Goal: Task Accomplishment & Management: Use online tool/utility

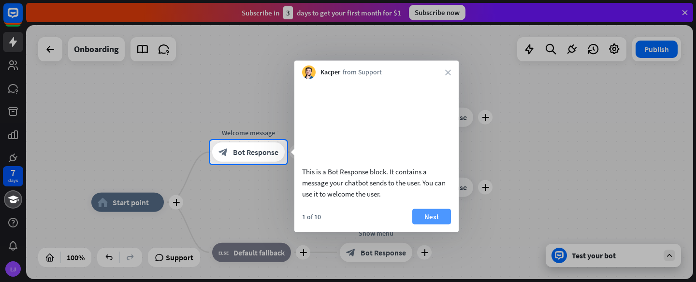
click at [426, 224] on button "Next" at bounding box center [431, 216] width 39 height 15
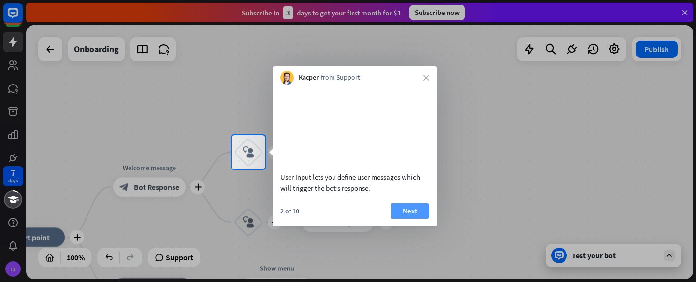
click at [414, 219] on button "Next" at bounding box center [409, 210] width 39 height 15
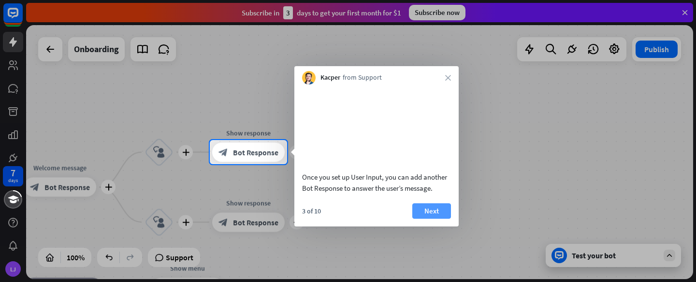
click at [421, 219] on button "Next" at bounding box center [431, 210] width 39 height 15
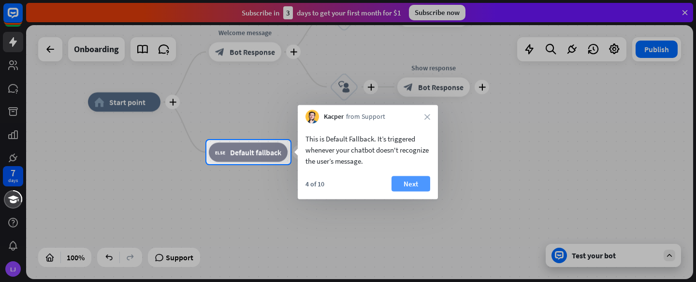
click at [401, 187] on button "Next" at bounding box center [410, 183] width 39 height 15
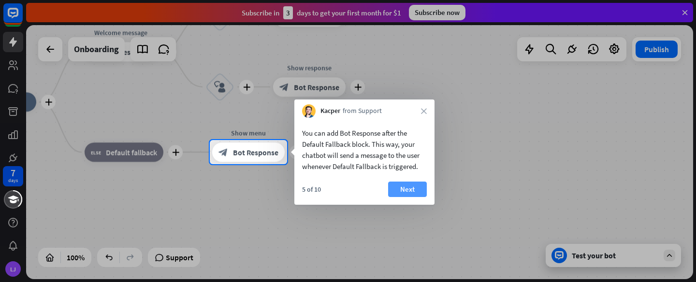
click at [401, 187] on button "Next" at bounding box center [407, 189] width 39 height 15
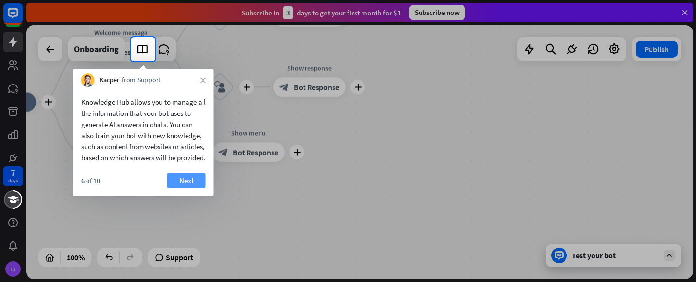
click at [184, 188] on button "Next" at bounding box center [186, 180] width 39 height 15
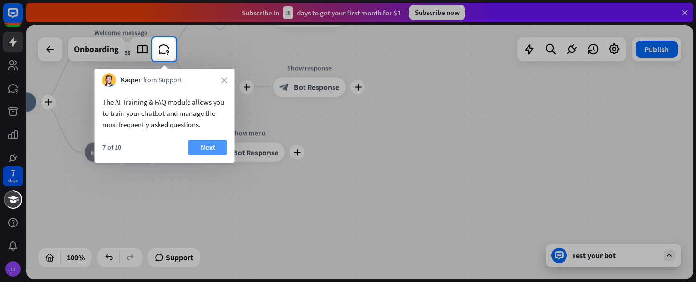
click at [203, 151] on button "Next" at bounding box center [207, 147] width 39 height 15
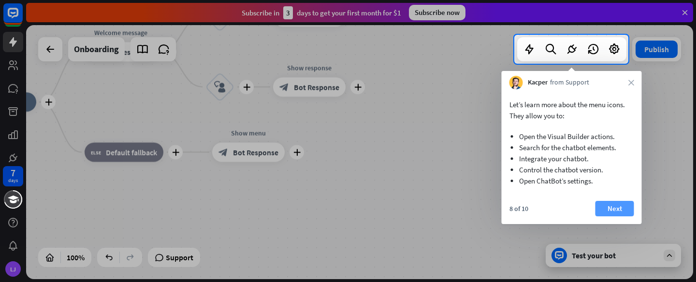
click at [611, 204] on button "Next" at bounding box center [614, 208] width 39 height 15
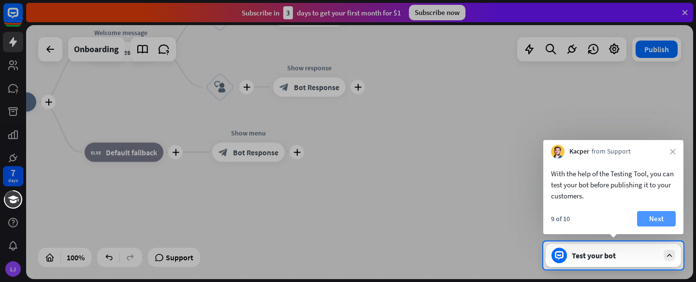
click at [650, 217] on button "Next" at bounding box center [656, 218] width 39 height 15
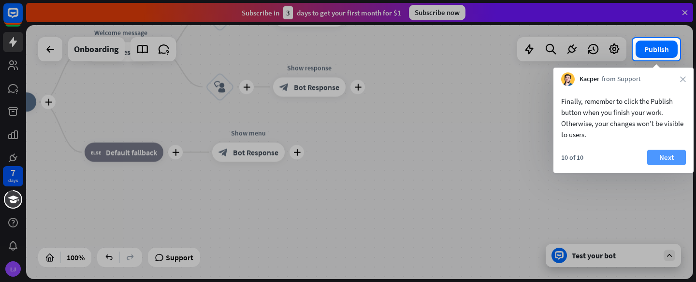
click at [668, 155] on button "Next" at bounding box center [666, 157] width 39 height 15
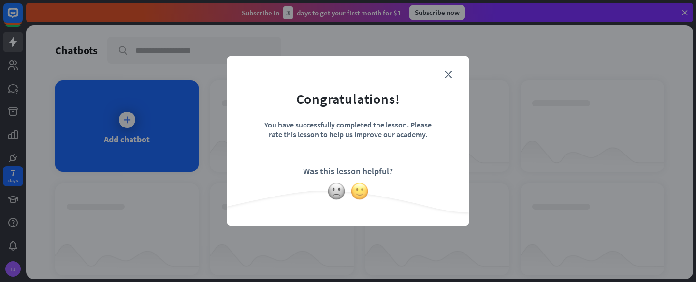
click at [361, 191] on img at bounding box center [359, 191] width 18 height 18
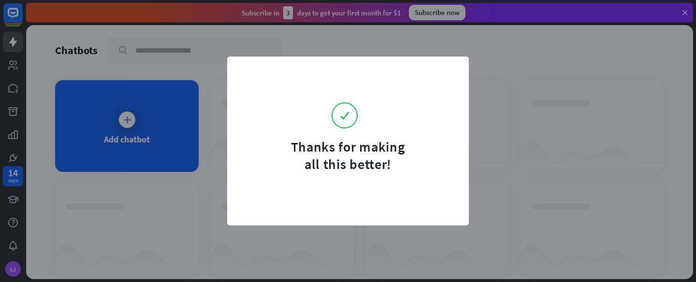
click at [449, 69] on form "Thanks for making all this better!" at bounding box center [347, 121] width 217 height 104
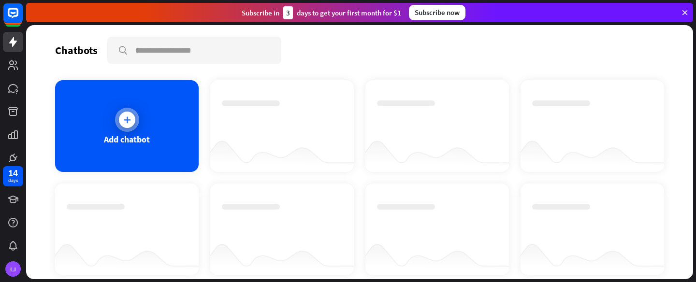
click at [159, 129] on div "Add chatbot" at bounding box center [126, 126] width 143 height 92
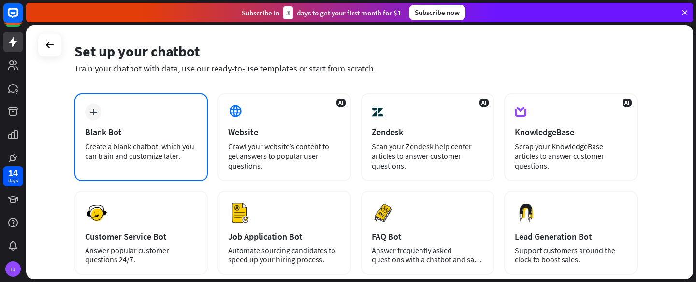
scroll to position [32, 0]
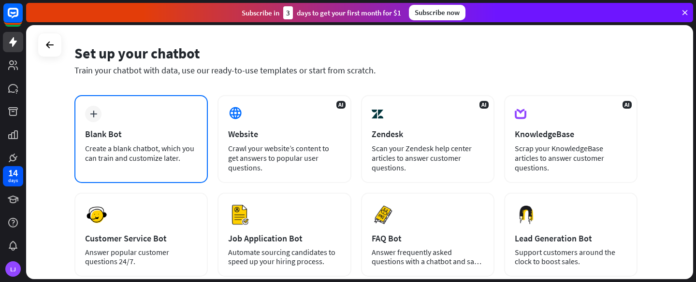
click at [148, 129] on div "Blank Bot" at bounding box center [141, 134] width 112 height 11
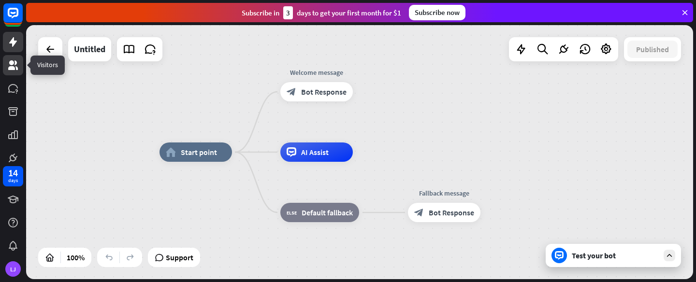
click at [12, 68] on icon at bounding box center [13, 65] width 10 height 10
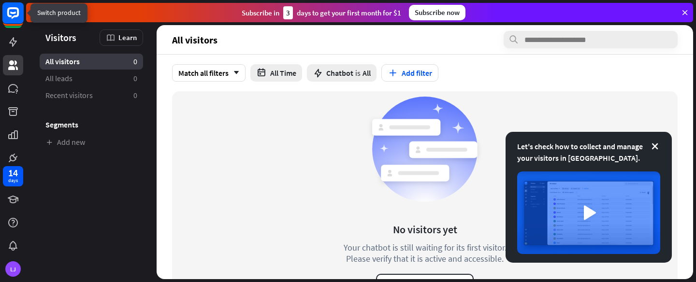
click at [3, 14] on rect at bounding box center [12, 12] width 21 height 21
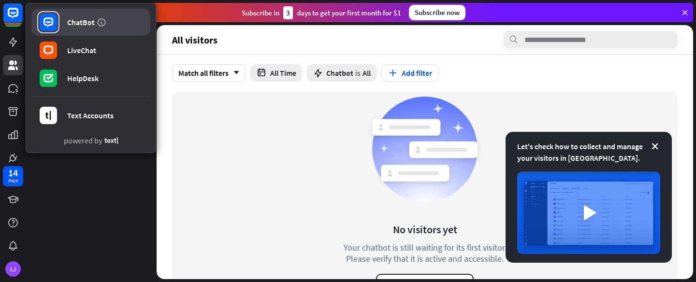
click at [53, 17] on rect at bounding box center [48, 22] width 17 height 17
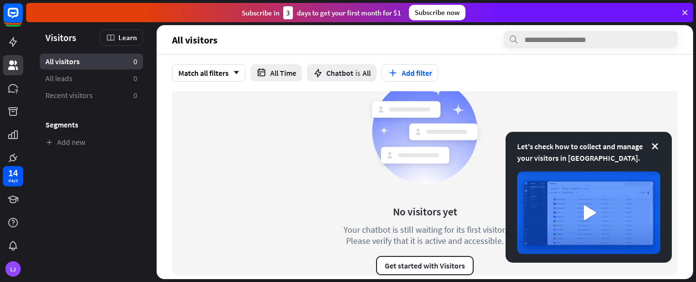
scroll to position [24, 0]
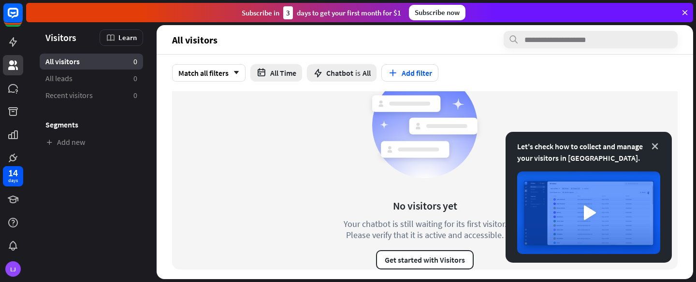
click at [654, 144] on icon at bounding box center [655, 147] width 10 height 10
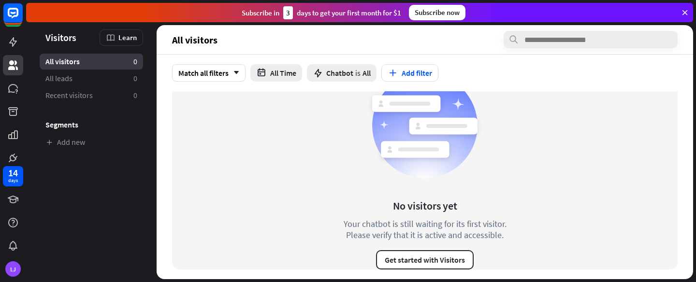
click at [685, 13] on icon at bounding box center [684, 12] width 9 height 9
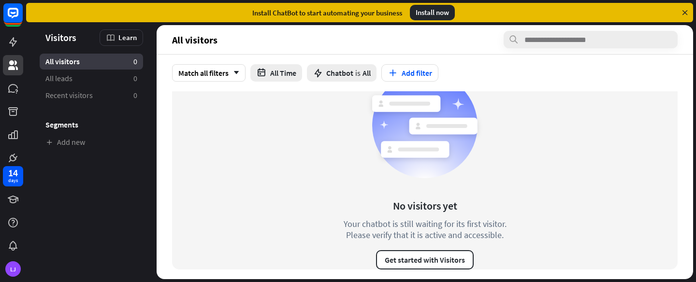
click at [684, 11] on icon at bounding box center [684, 12] width 9 height 9
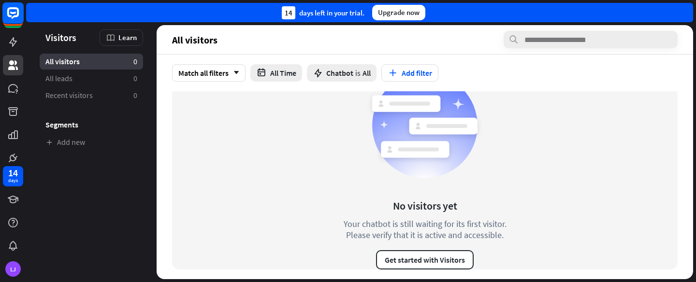
click at [18, 14] on icon at bounding box center [13, 13] width 12 height 12
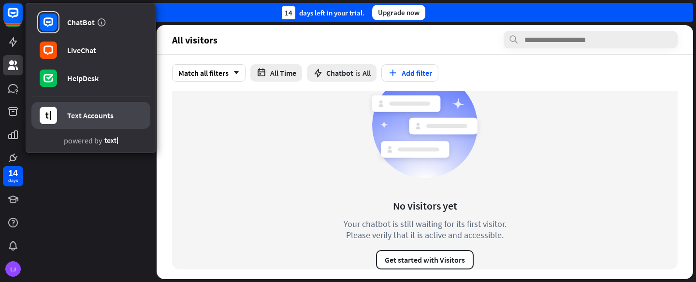
click at [85, 112] on div "Text Accounts" at bounding box center [90, 116] width 46 height 10
